Goal: Information Seeking & Learning: Learn about a topic

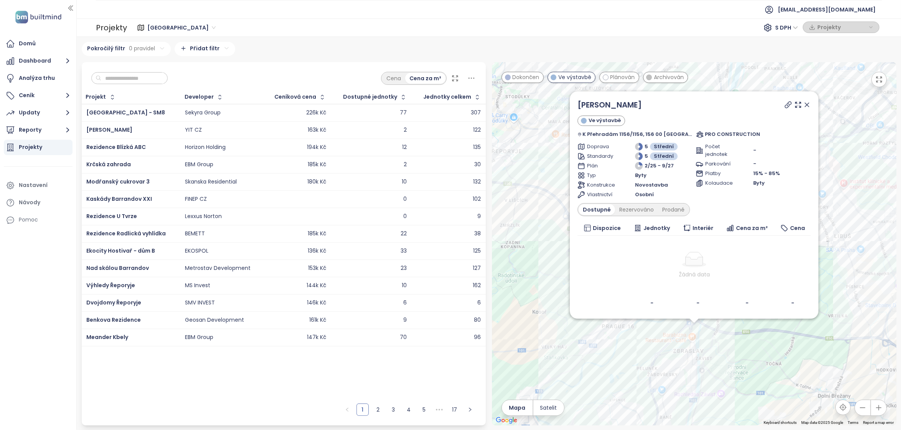
click at [804, 101] on icon at bounding box center [808, 105] width 8 height 8
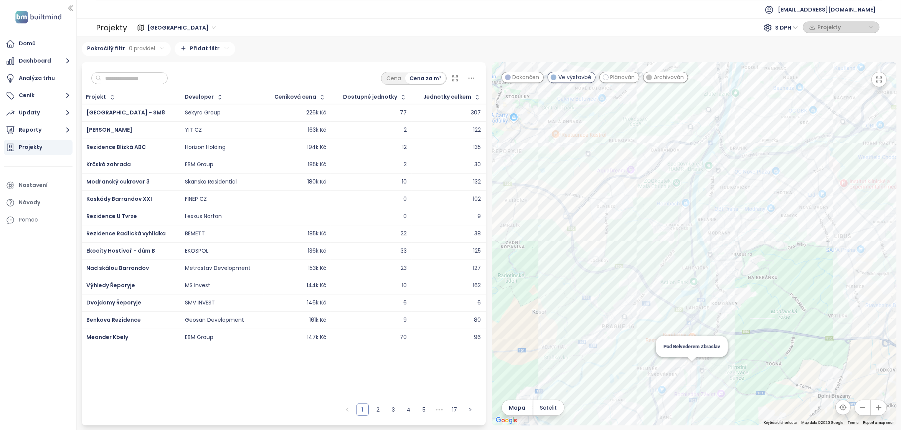
click at [690, 365] on div "Pod Belvederem Zbraslav" at bounding box center [694, 243] width 405 height 363
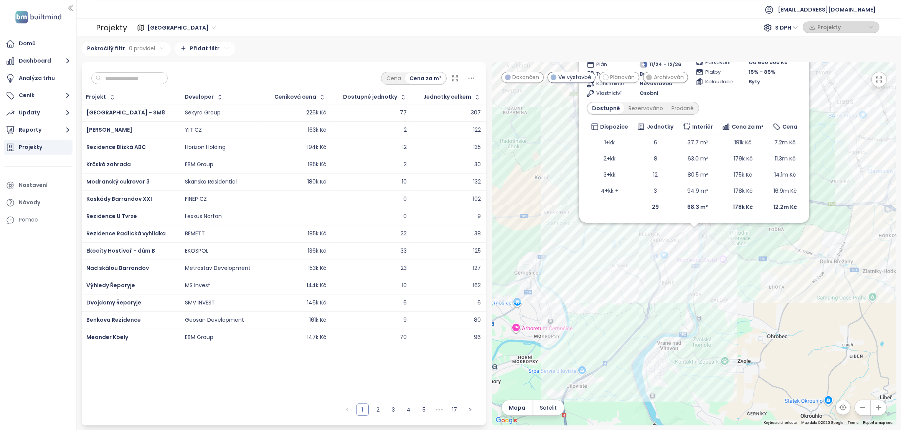
click at [731, 329] on div "Pod Belvederem Zbraslav Ve výstavbě dotovaná hypotéka Žitavského 535, 156 00 [G…" at bounding box center [694, 243] width 405 height 363
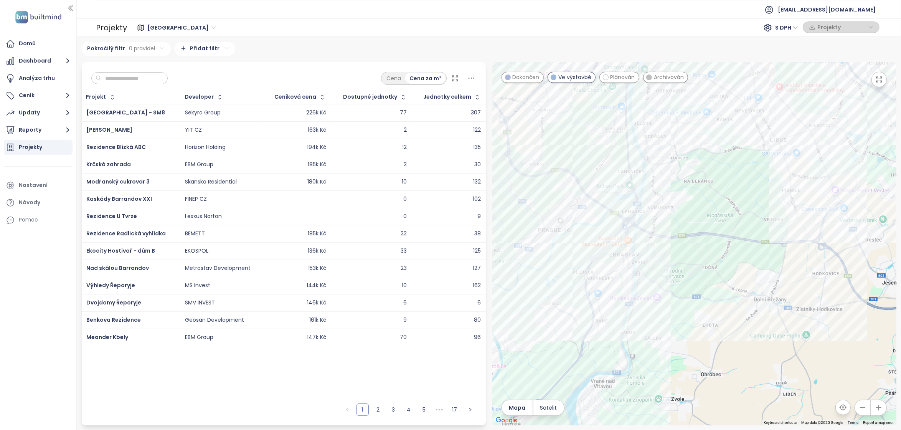
drag, startPoint x: 780, startPoint y: 191, endPoint x: 713, endPoint y: 229, distance: 77.2
click at [713, 229] on div at bounding box center [694, 243] width 405 height 363
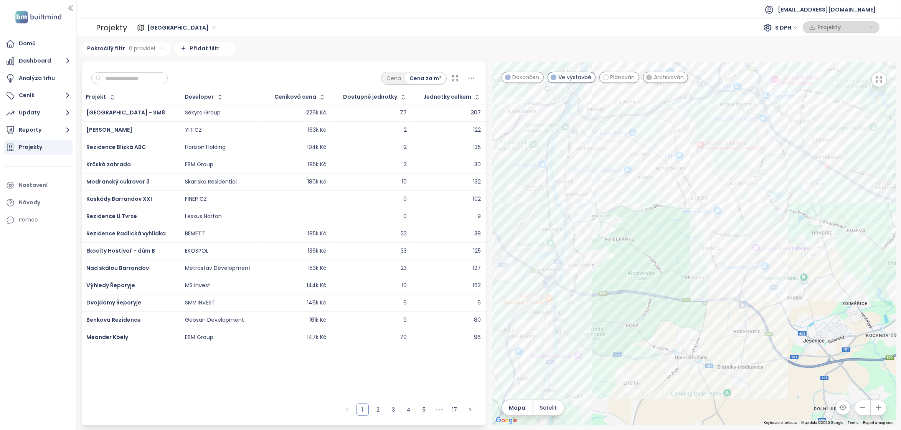
drag, startPoint x: 779, startPoint y: 225, endPoint x: 693, endPoint y: 292, distance: 109.7
click at [693, 292] on div at bounding box center [694, 243] width 405 height 363
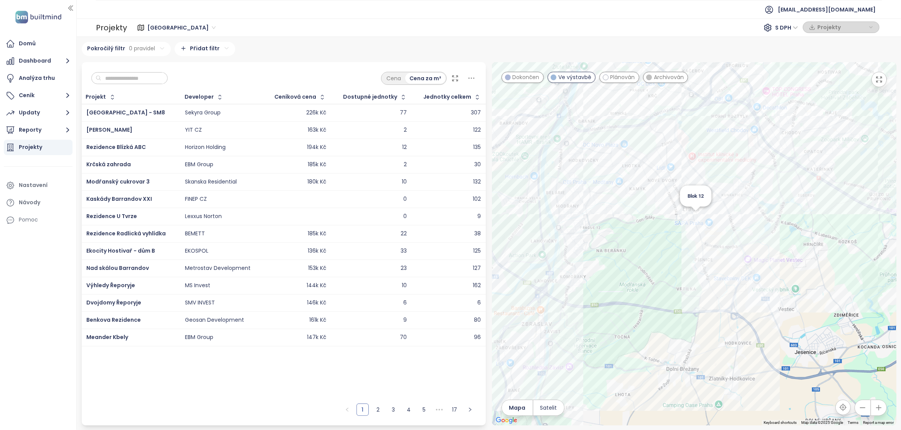
click at [696, 214] on div "Blok 12" at bounding box center [694, 243] width 405 height 363
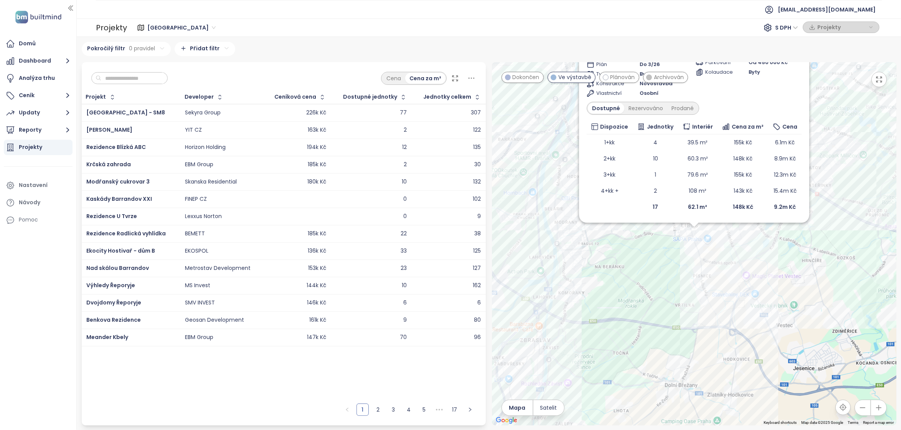
click at [587, 269] on div "Blok 12 Ve výstavbě Libušská 140/127, 142 00 [GEOGRAPHIC_DATA]-[GEOGRAPHIC_DATA…" at bounding box center [694, 243] width 405 height 363
click at [559, 251] on div "Blok 12 Ve výstavbě Libušská 140/127, 142 00 [GEOGRAPHIC_DATA]-[GEOGRAPHIC_DATA…" at bounding box center [694, 243] width 405 height 363
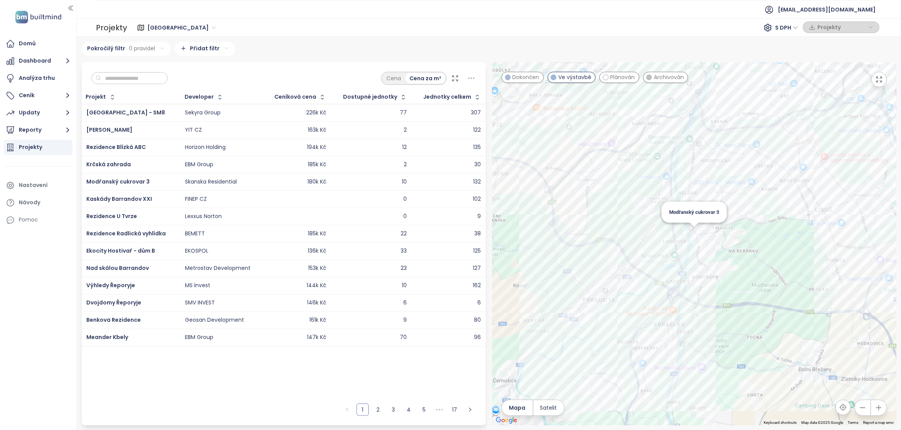
click at [694, 228] on div "Modřanský cukrovar 3" at bounding box center [694, 243] width 405 height 363
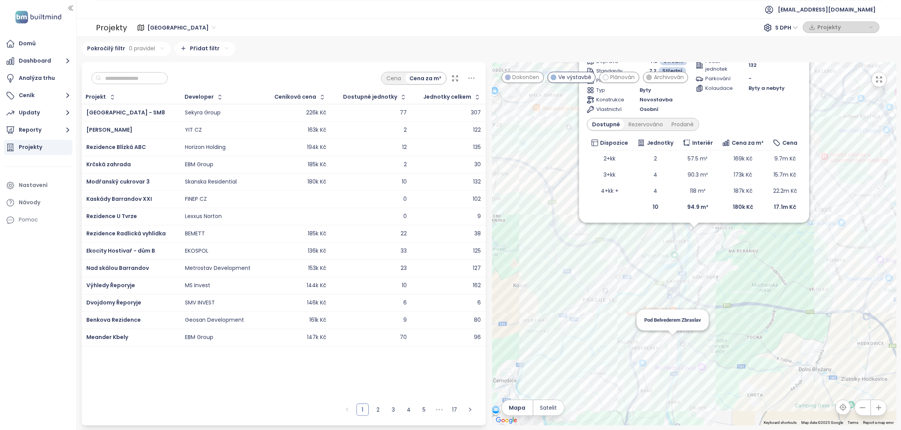
click at [673, 342] on div "Modřanský cukrovar 3 Ve výstavbě hypotéka s úrokovou sazbou 4,49 % K [GEOGRAPHI…" at bounding box center [694, 243] width 405 height 363
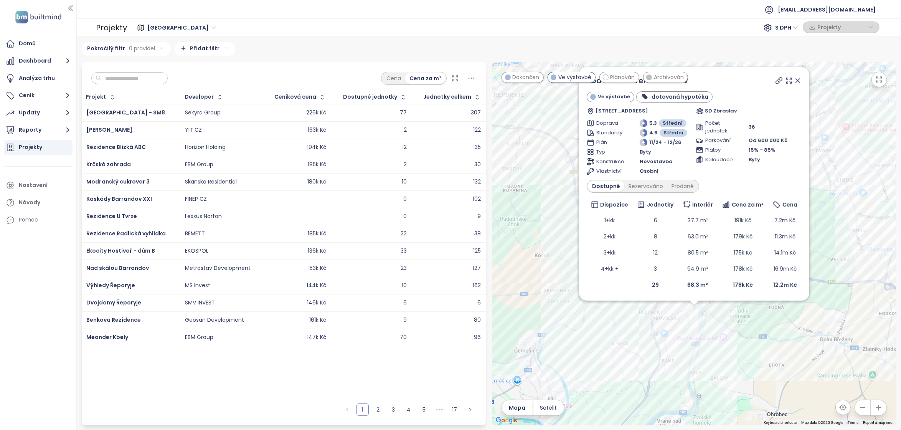
drag, startPoint x: 794, startPoint y: 245, endPoint x: 794, endPoint y: 324, distance: 78.7
click at [794, 324] on div "Pod Belvederem Zbraslav Ve výstavbě dotovaná hypotéka Žitavského 535, 156 00 [G…" at bounding box center [694, 243] width 405 height 363
click at [797, 77] on icon at bounding box center [798, 81] width 8 height 8
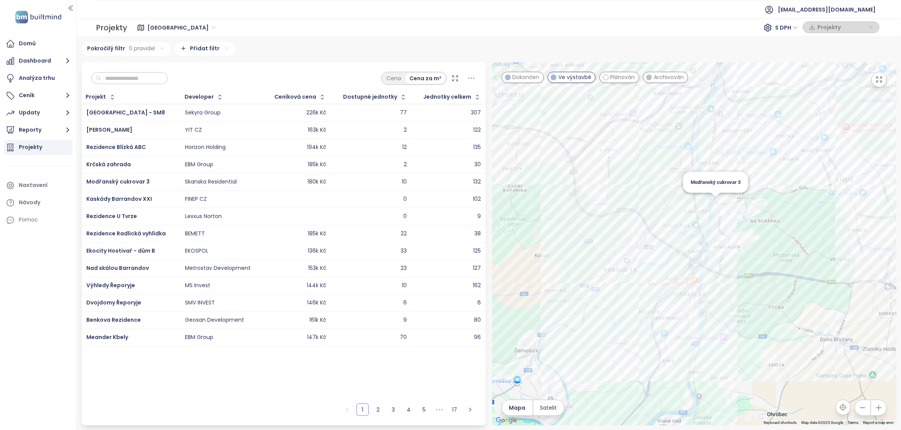
click at [716, 204] on div "Modřanský cukrovar 3" at bounding box center [694, 243] width 405 height 363
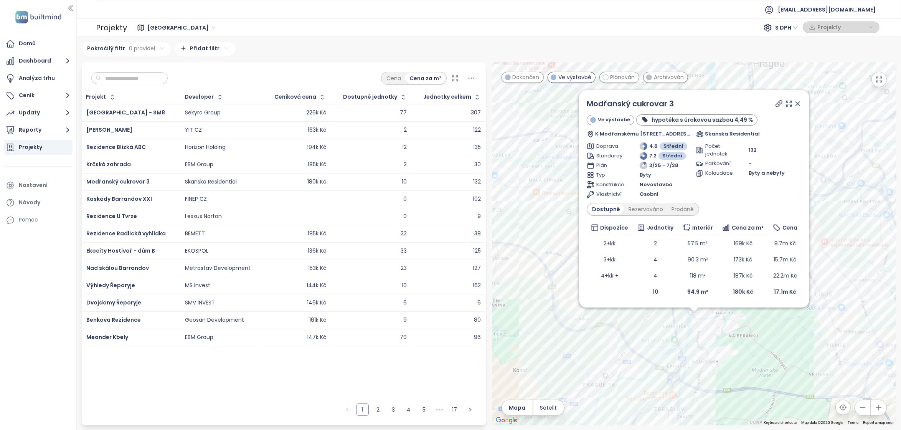
click at [798, 100] on icon at bounding box center [798, 104] width 8 height 8
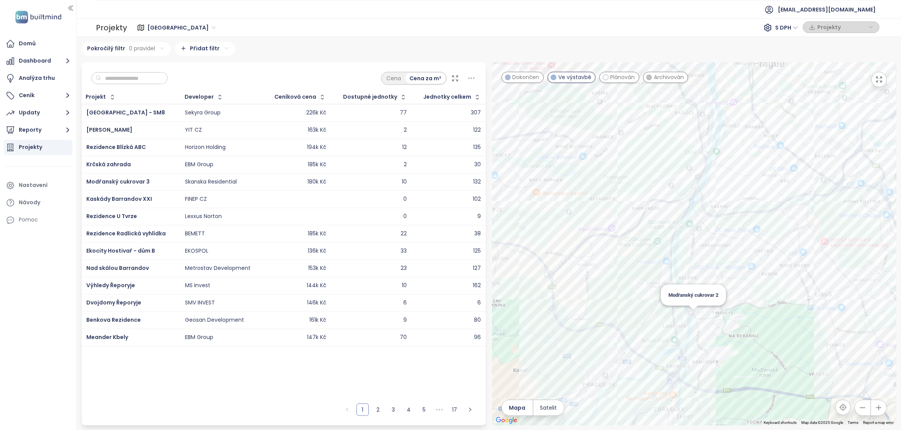
click at [693, 311] on div "Modřanský cukrovar 2" at bounding box center [694, 243] width 405 height 363
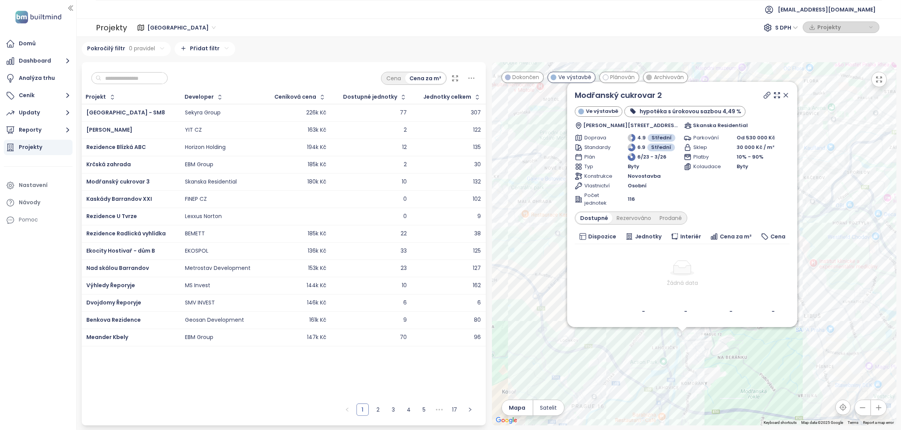
drag, startPoint x: 789, startPoint y: 232, endPoint x: 777, endPoint y: 347, distance: 116.6
click at [777, 347] on div "Modřanský cukrovar 2 Ve výstavbě hypotéka s úrokovou sazbou 4,49 % [PERSON_NAME…" at bounding box center [694, 243] width 405 height 363
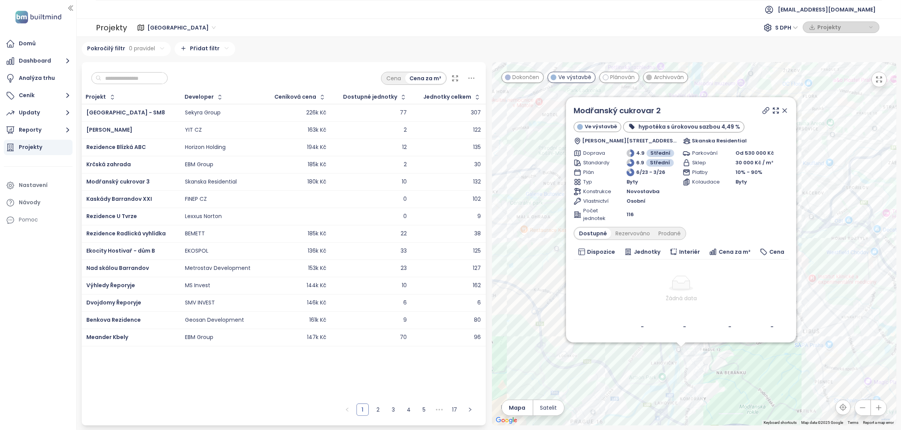
click at [785, 109] on icon at bounding box center [785, 111] width 4 height 4
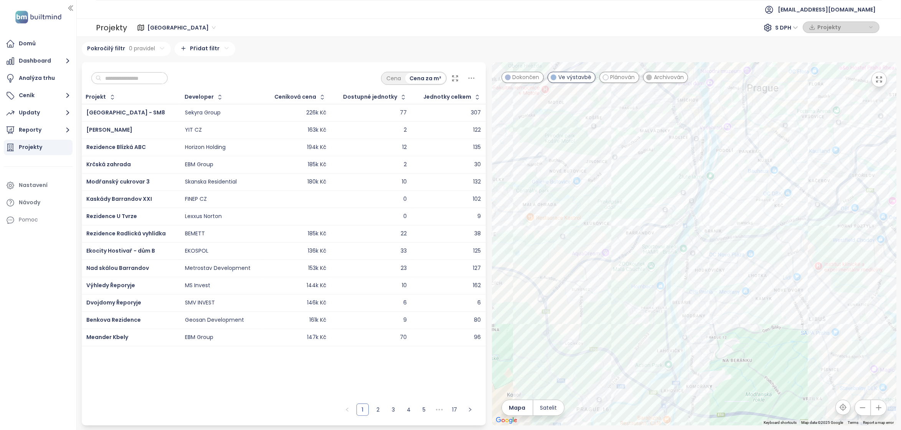
drag, startPoint x: 698, startPoint y: 362, endPoint x: 705, endPoint y: 349, distance: 14.4
click at [705, 349] on div at bounding box center [694, 243] width 405 height 363
click at [689, 343] on div "Modřanský cukrovar 3" at bounding box center [694, 243] width 405 height 363
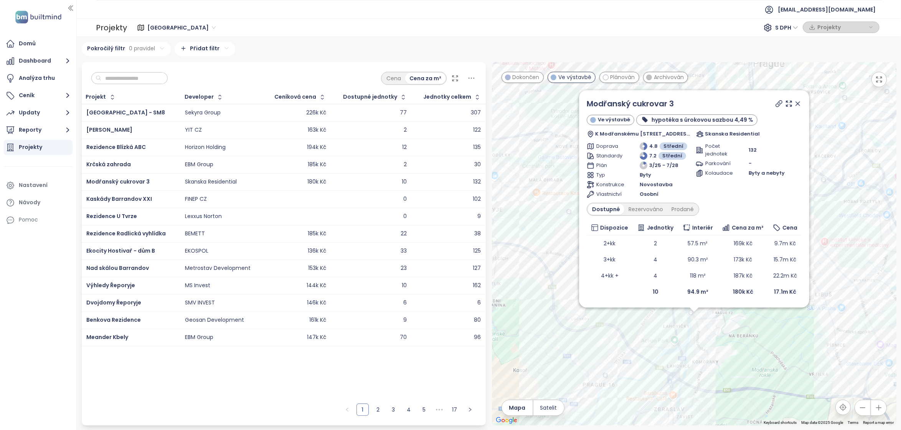
click at [797, 100] on icon at bounding box center [798, 104] width 8 height 8
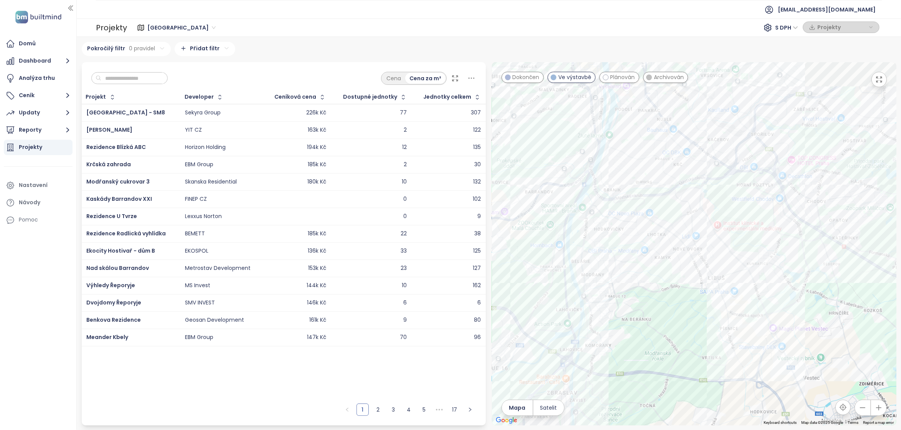
drag, startPoint x: 775, startPoint y: 347, endPoint x: 645, endPoint y: 326, distance: 131.6
click at [645, 326] on div at bounding box center [694, 243] width 405 height 363
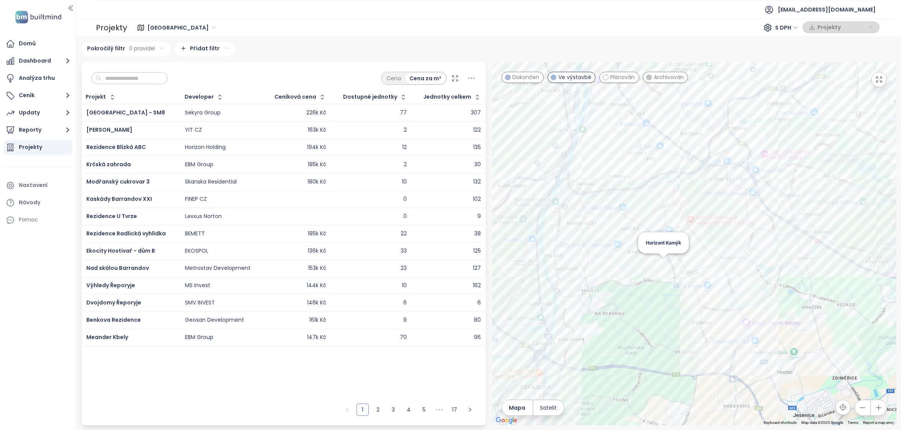
click at [662, 267] on div "Horizont Kamýk" at bounding box center [694, 243] width 405 height 363
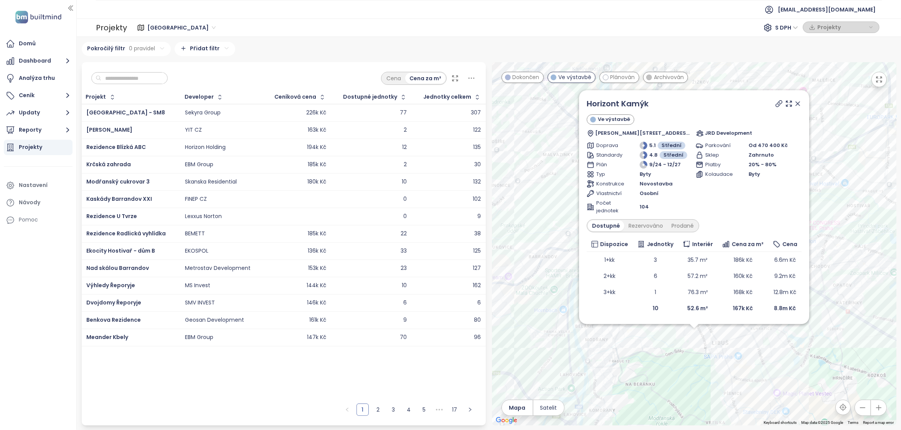
click at [797, 100] on icon at bounding box center [798, 104] width 8 height 8
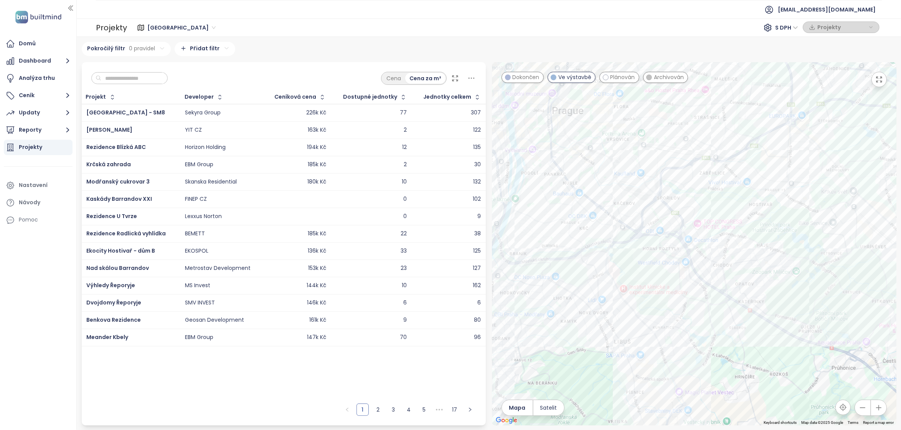
drag, startPoint x: 764, startPoint y: 309, endPoint x: 631, endPoint y: 305, distance: 132.5
click at [631, 305] on div at bounding box center [694, 243] width 405 height 363
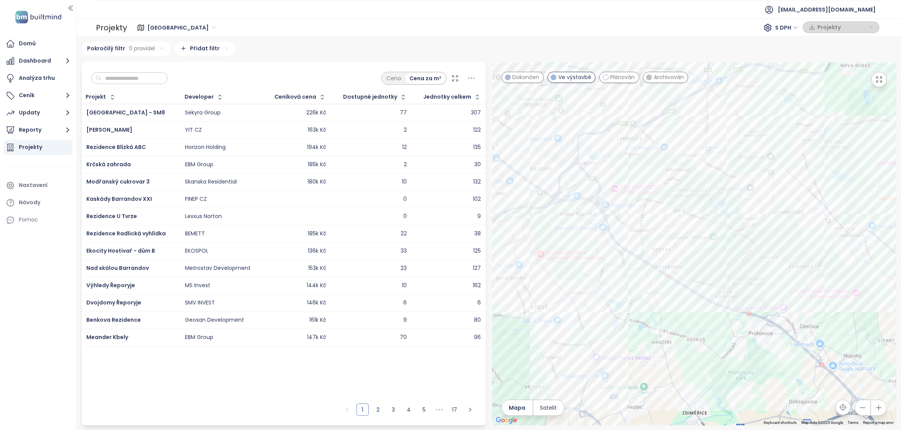
drag, startPoint x: 634, startPoint y: 340, endPoint x: 593, endPoint y: 306, distance: 52.9
click at [593, 306] on div at bounding box center [694, 243] width 405 height 363
click at [805, 278] on div "Viladomy [GEOGRAPHIC_DATA]" at bounding box center [694, 243] width 405 height 363
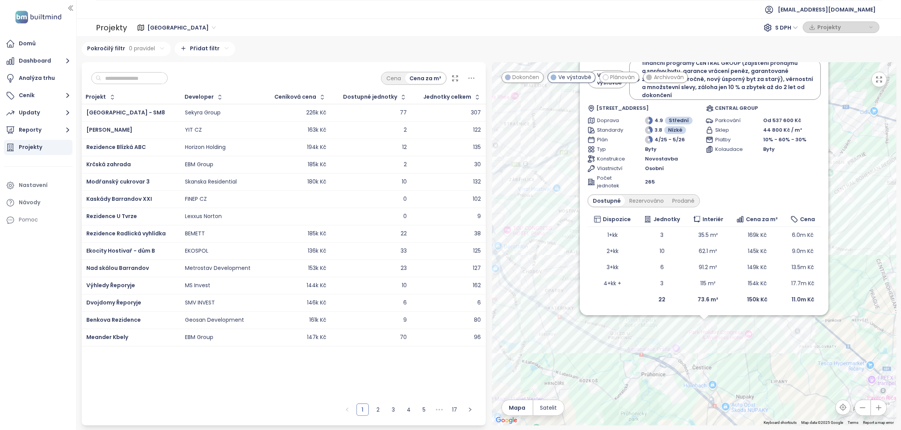
drag, startPoint x: 700, startPoint y: 250, endPoint x: 710, endPoint y: 344, distance: 94.6
click at [710, 344] on div "Viladomy Pitkovice Ve výstavbě finanční programy CENTRAL GROUP (zajištění proná…" at bounding box center [694, 243] width 405 height 363
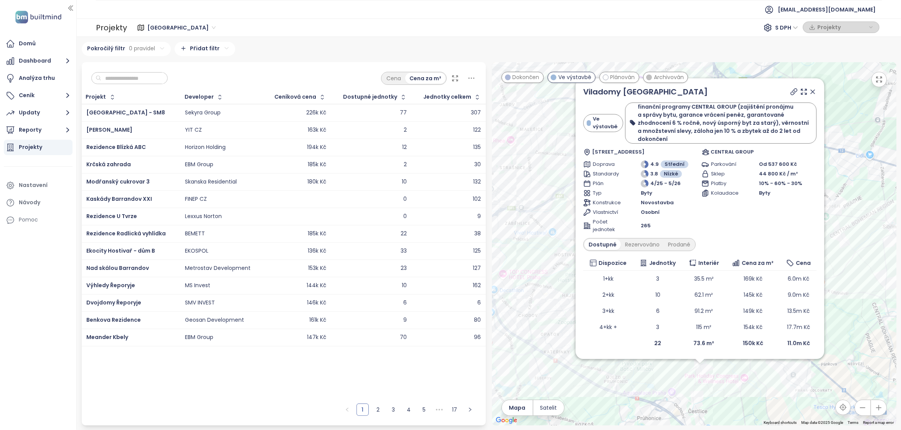
drag, startPoint x: 687, startPoint y: 341, endPoint x: 683, endPoint y: 385, distance: 44.7
click at [683, 385] on div "Viladomy Pitkovice Ve výstavbě finanční programy CENTRAL GROUP (zajištění proná…" at bounding box center [694, 243] width 405 height 363
click at [813, 90] on icon at bounding box center [813, 92] width 4 height 4
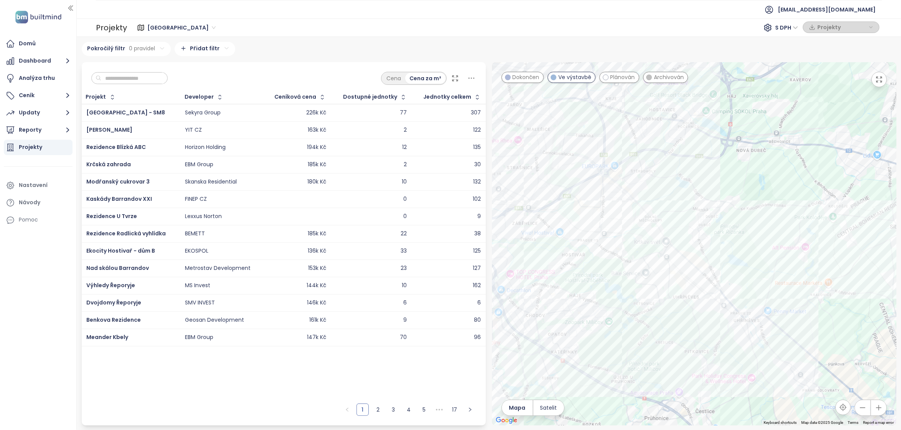
drag, startPoint x: 682, startPoint y: 253, endPoint x: 778, endPoint y: 234, distance: 97.9
click at [778, 234] on div at bounding box center [694, 243] width 405 height 363
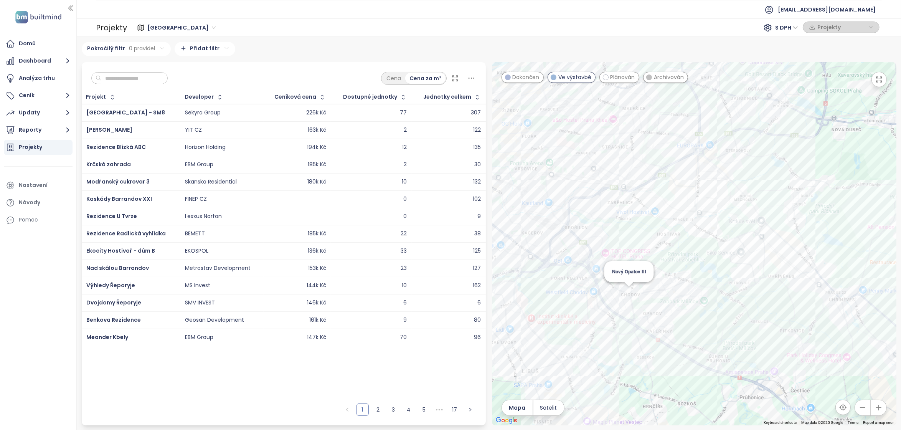
click at [628, 294] on div "Nový Opatov III" at bounding box center [694, 243] width 405 height 363
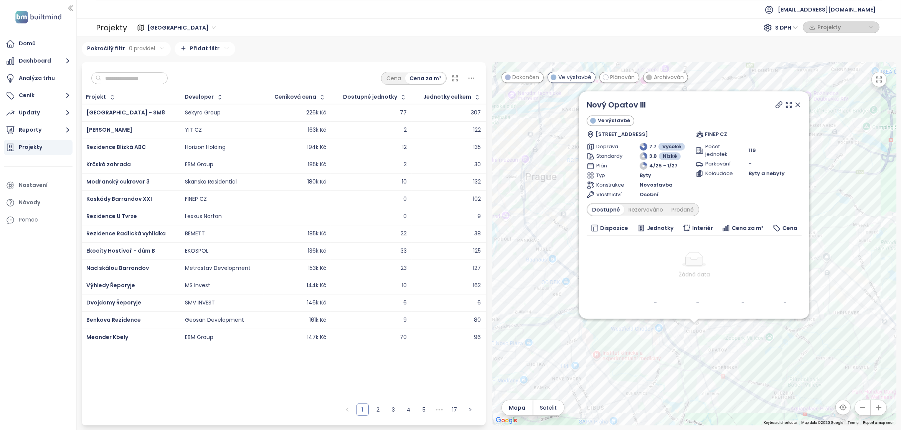
click at [797, 103] on icon at bounding box center [798, 105] width 4 height 4
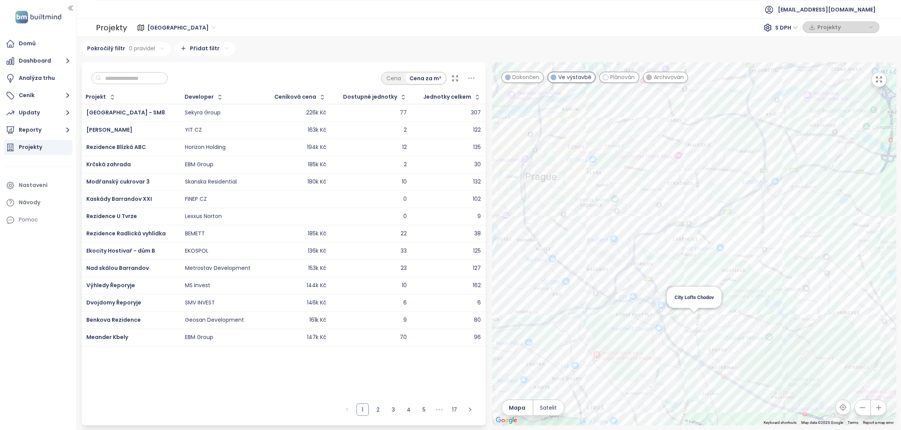
click at [696, 316] on div "City Lofts Chodov" at bounding box center [694, 243] width 405 height 363
click at [694, 321] on div at bounding box center [694, 243] width 405 height 363
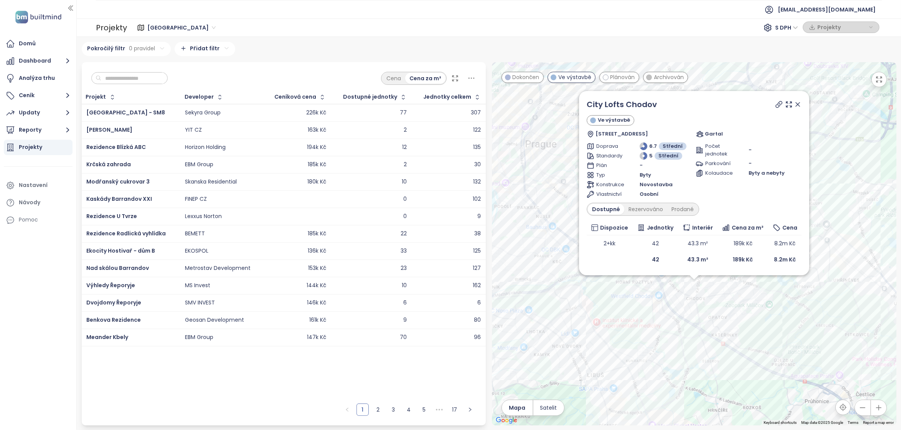
click at [798, 101] on icon at bounding box center [798, 105] width 8 height 8
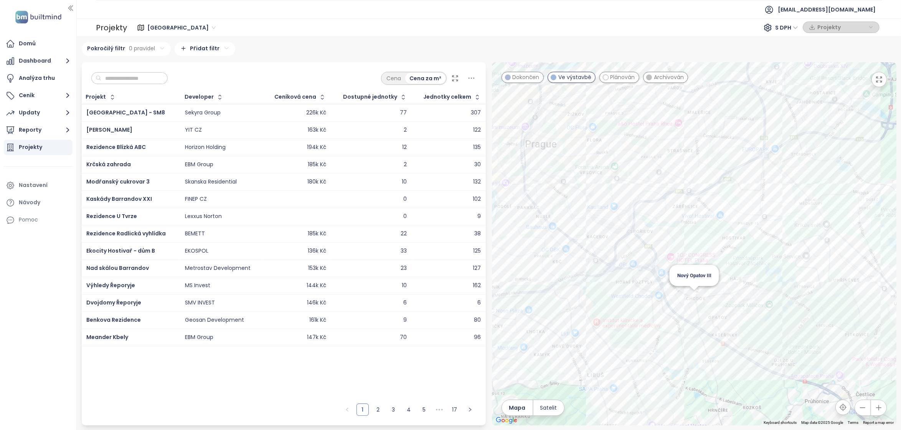
click at [694, 298] on div "Nový Opatov III" at bounding box center [694, 243] width 405 height 363
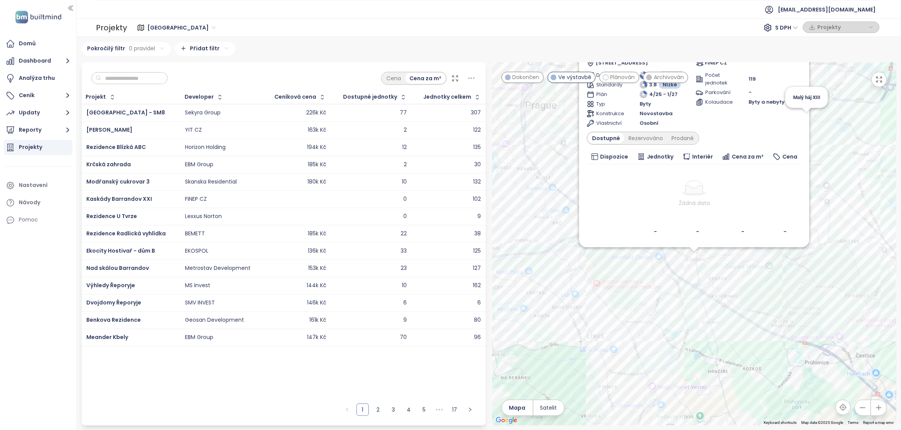
drag, startPoint x: 807, startPoint y: 145, endPoint x: 804, endPoint y: 183, distance: 38.5
click at [804, 184] on div "Nový Opatov III Ve výstavbě [STREET_ADDRESS] FINEP CZ Doprava 7.7 Vysoké Standa…" at bounding box center [694, 133] width 230 height 227
click at [831, 165] on div "Nový Opatov III Ve výstavbě [STREET_ADDRESS] FINEP CZ Doprava 7.7 Vysoké Standa…" at bounding box center [694, 243] width 405 height 363
click at [696, 276] on div "Nový Opatov III Ve výstavbě [STREET_ADDRESS] FINEP CZ Doprava 7.7 Vysoké Standa…" at bounding box center [694, 243] width 405 height 363
click at [614, 356] on div "Nový Opatov III Ve výstavbě [STREET_ADDRESS] FINEP CZ Doprava 7.7 Vysoké Standa…" at bounding box center [694, 243] width 405 height 363
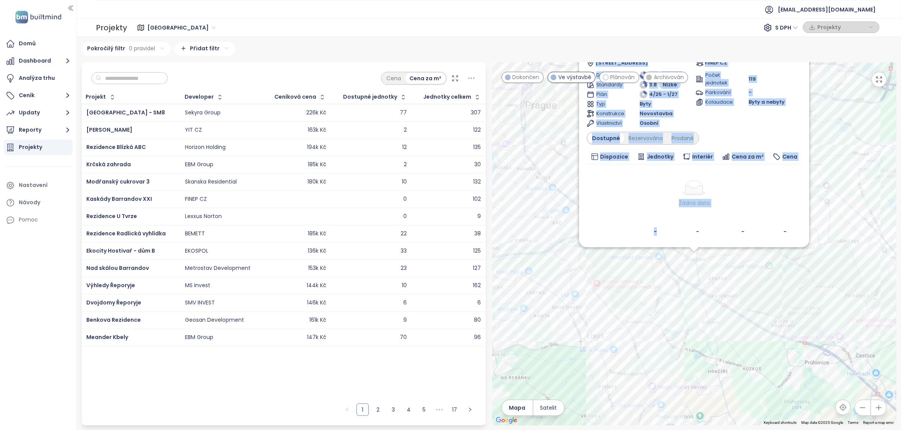
drag, startPoint x: 670, startPoint y: 231, endPoint x: 667, endPoint y: 277, distance: 46.2
click at [667, 277] on div "Nový Opatov III Ve výstavbě [STREET_ADDRESS] FINEP CZ Doprava 7.7 Vysoké Standa…" at bounding box center [694, 243] width 405 height 363
click at [667, 281] on div "Nový Opatov III Ve výstavbě [STREET_ADDRESS] FINEP CZ Doprava 7.7 Vysoké Standa…" at bounding box center [694, 243] width 405 height 363
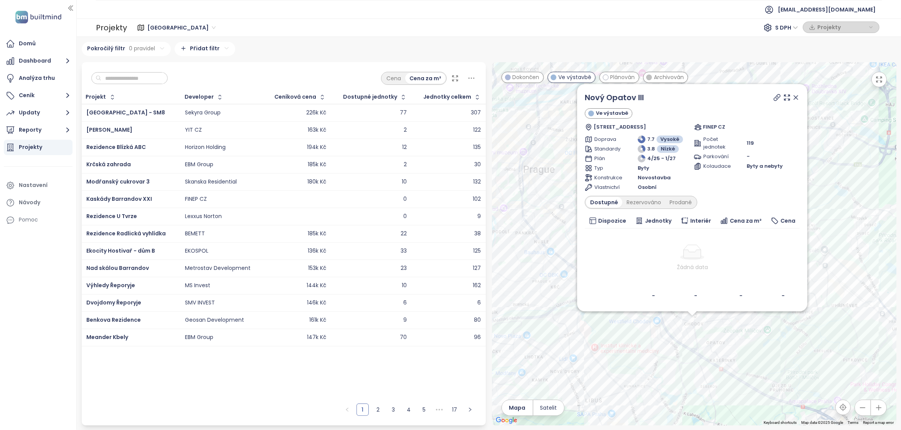
drag, startPoint x: 674, startPoint y: 276, endPoint x: 672, endPoint y: 342, distance: 66.1
click at [672, 342] on div "Nový Opatov III Ve výstavbě [STREET_ADDRESS] FINEP CZ Doprava 7.7 Vysoké Standa…" at bounding box center [694, 243] width 405 height 363
click at [795, 96] on icon at bounding box center [796, 98] width 4 height 4
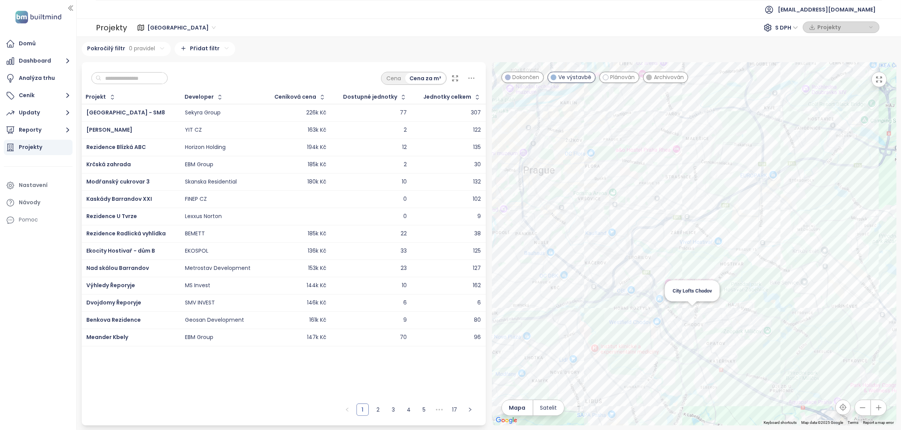
click at [692, 308] on div "City Lofts Chodov" at bounding box center [694, 243] width 405 height 363
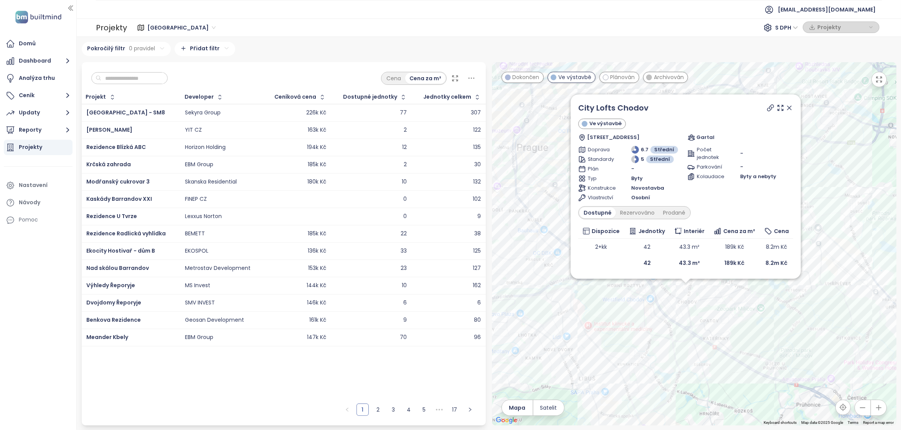
drag, startPoint x: 837, startPoint y: 111, endPoint x: 828, endPoint y: 168, distance: 57.6
click at [828, 168] on div "City Lofts Chodov Ve výstavbě [STREET_ADDRESS] Gartal Doprava 6.7 Střední Stand…" at bounding box center [694, 243] width 405 height 363
click at [790, 107] on icon at bounding box center [790, 111] width 8 height 8
